Goal: Find specific page/section: Find specific page/section

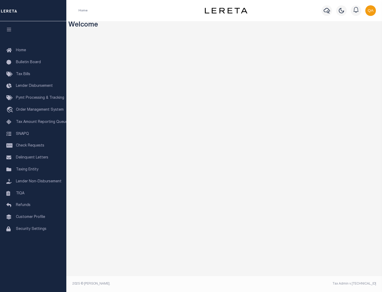
click at [33, 145] on span "Check Requests" at bounding box center [30, 146] width 28 height 4
select select "50"
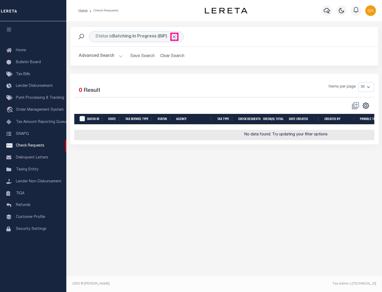
click at [174, 37] on span "Click to Remove" at bounding box center [174, 37] width 6 height 6
